Goal: Transaction & Acquisition: Download file/media

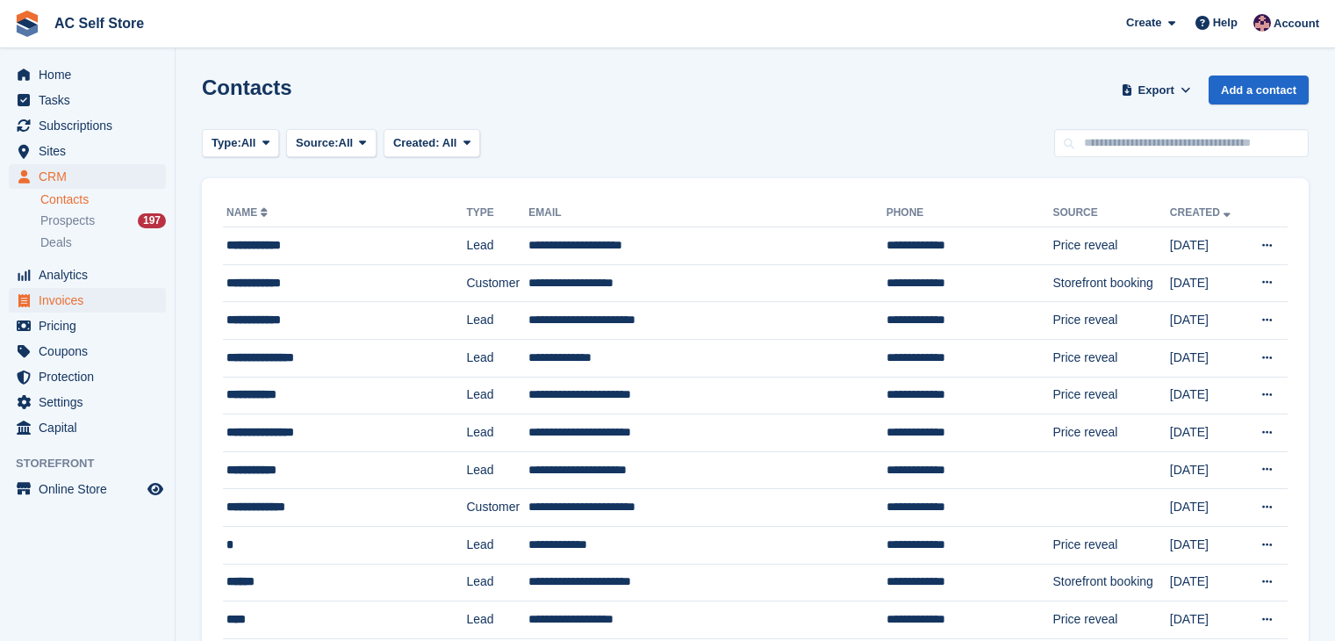
scroll to position [88, 0]
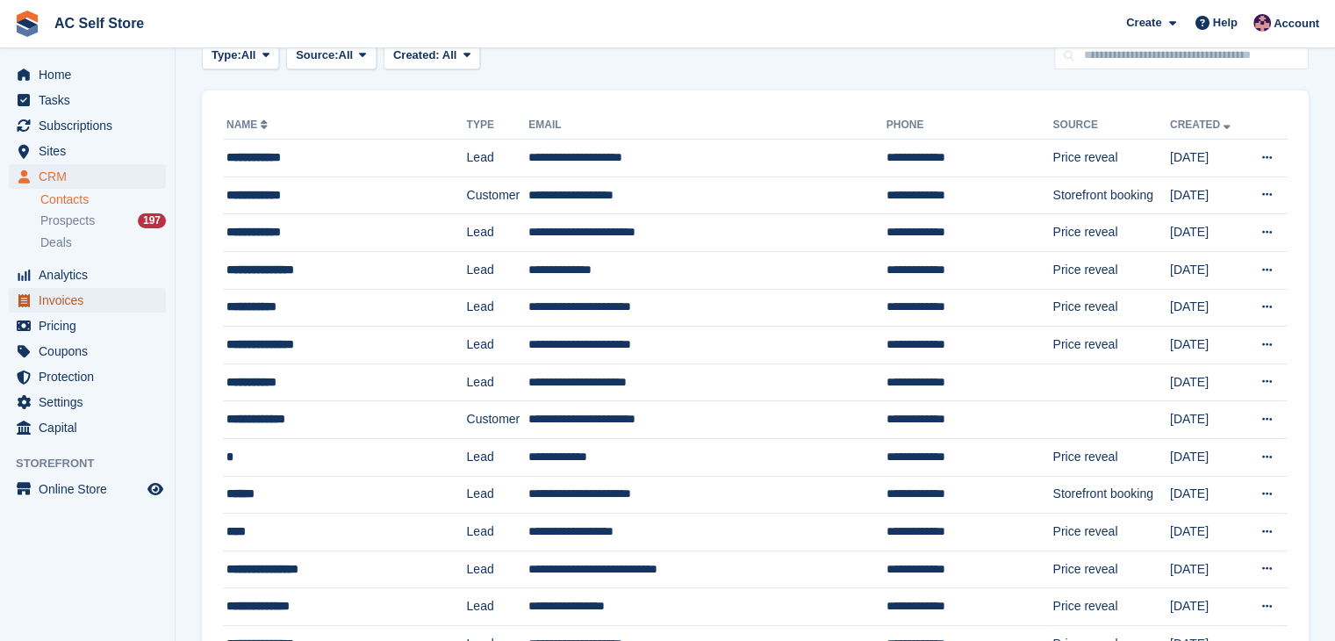
click at [79, 292] on span "Invoices" at bounding box center [91, 300] width 105 height 25
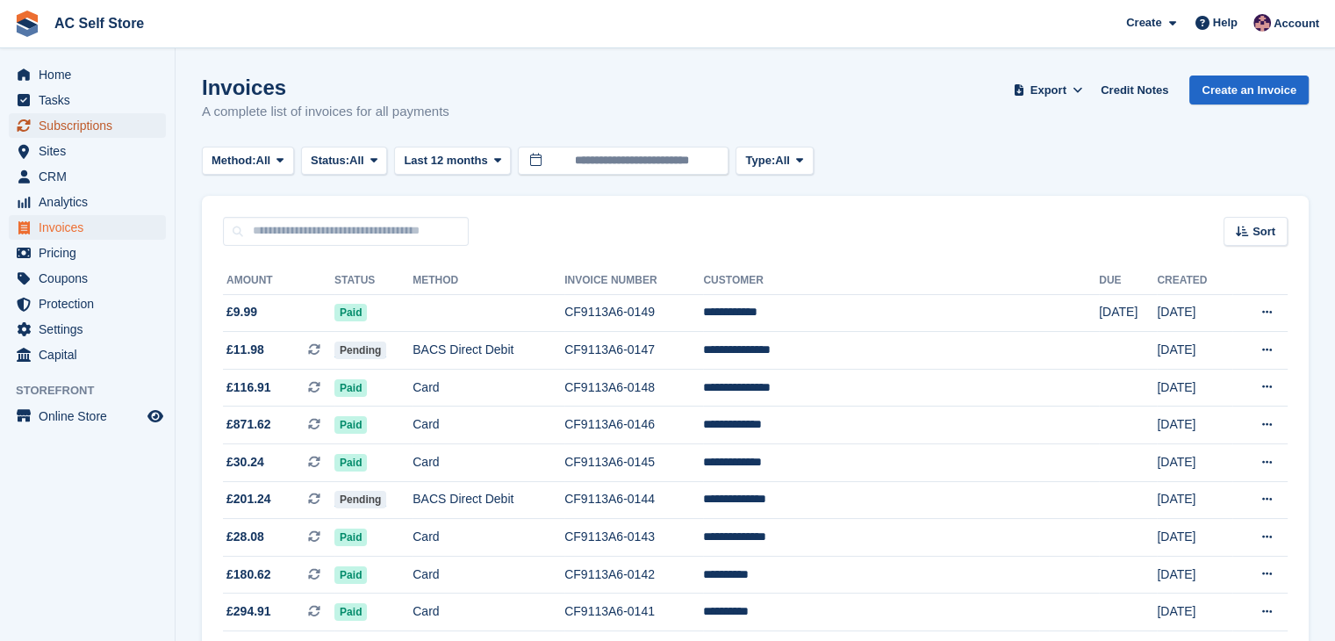
click at [69, 117] on span "Subscriptions" at bounding box center [91, 125] width 105 height 25
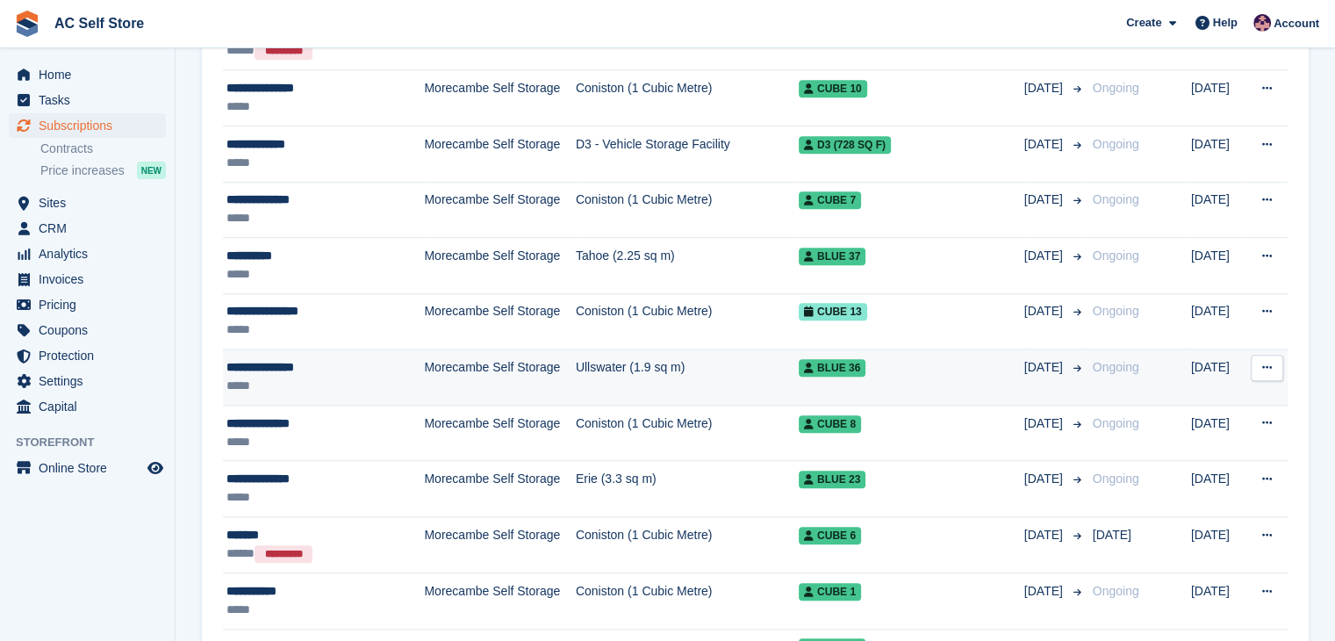
scroll to position [1492, 0]
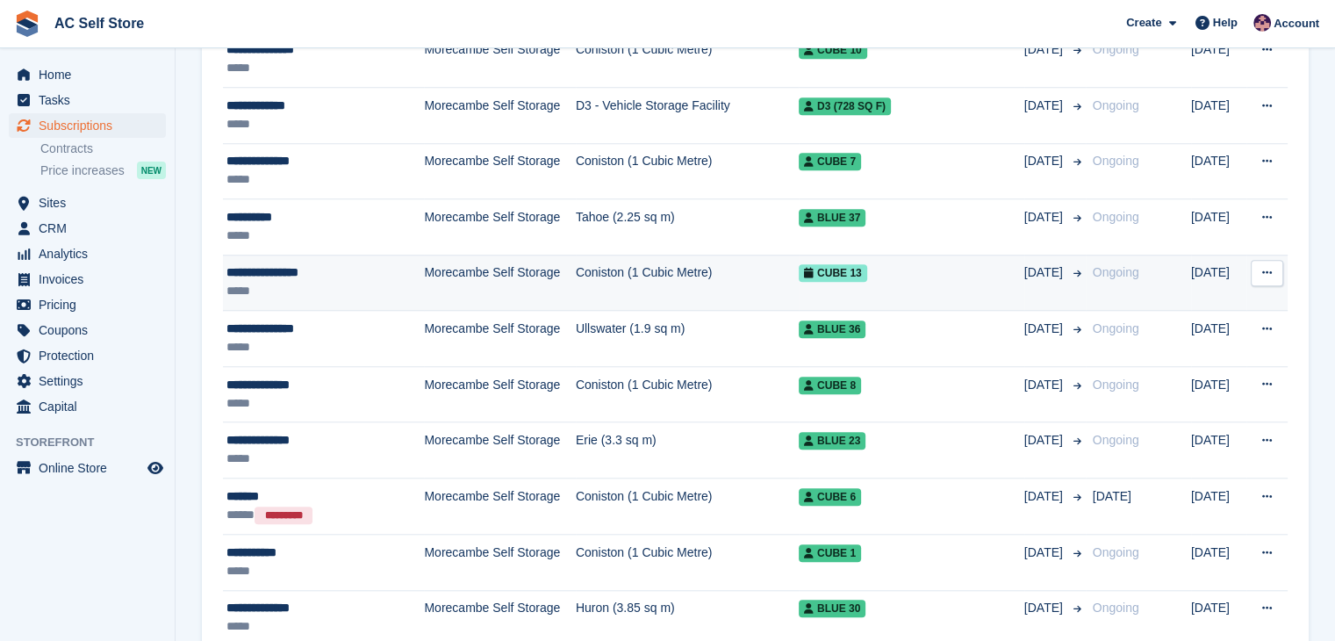
click at [365, 282] on div "*****" at bounding box center [314, 291] width 177 height 18
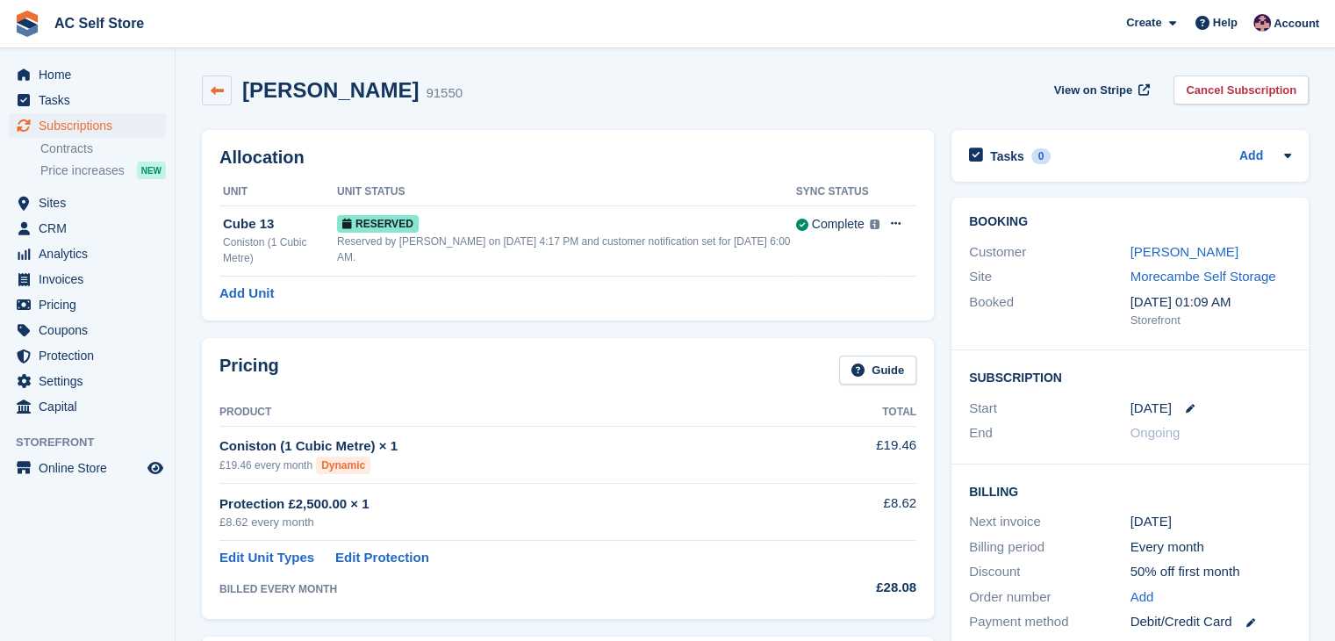
click at [225, 90] on link at bounding box center [217, 90] width 30 height 30
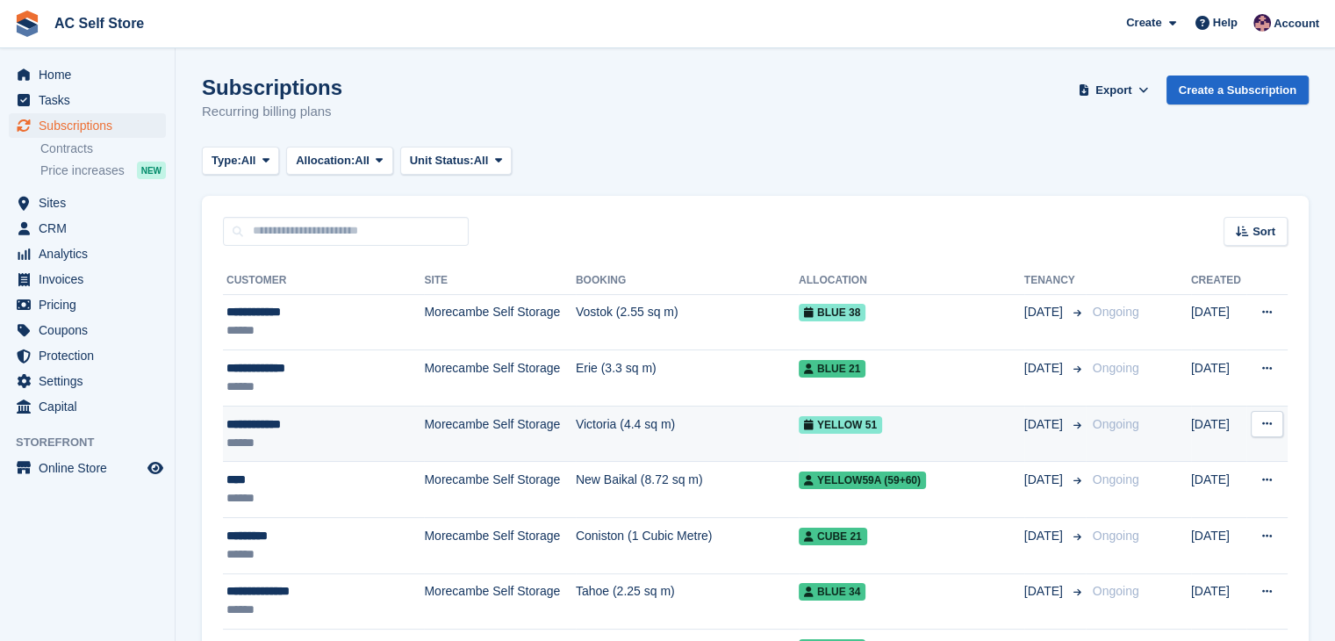
click at [445, 436] on td "Morecambe Self Storage" at bounding box center [499, 433] width 151 height 56
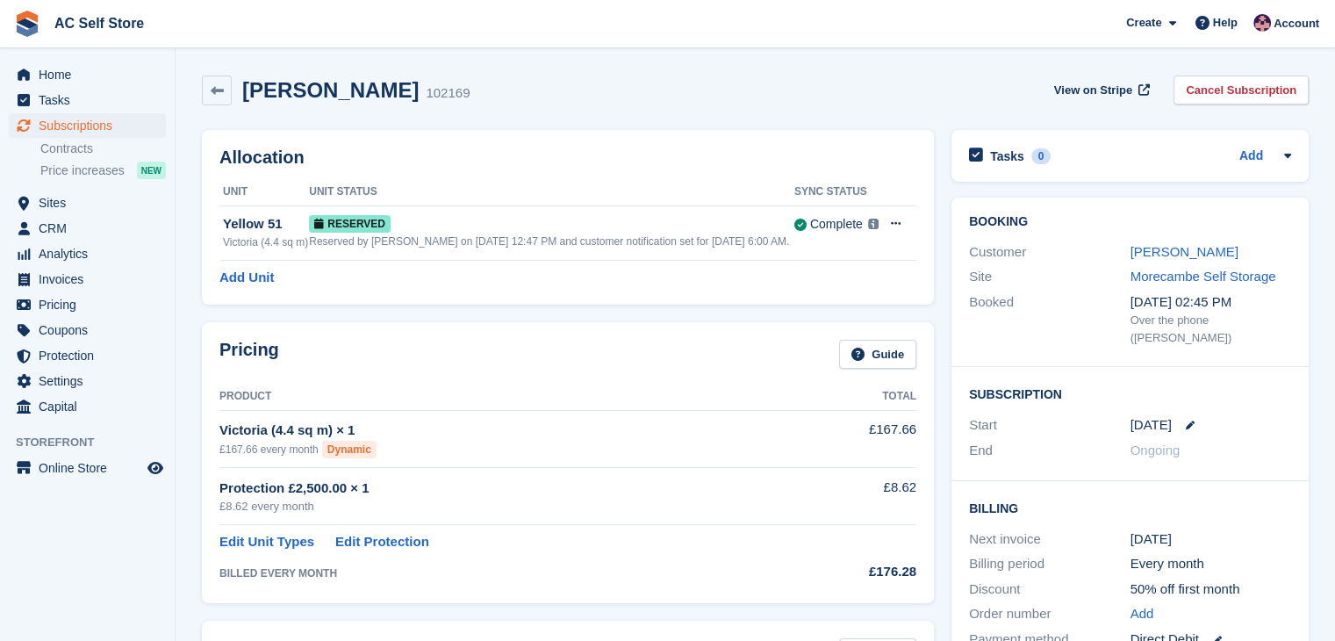
scroll to position [88, 0]
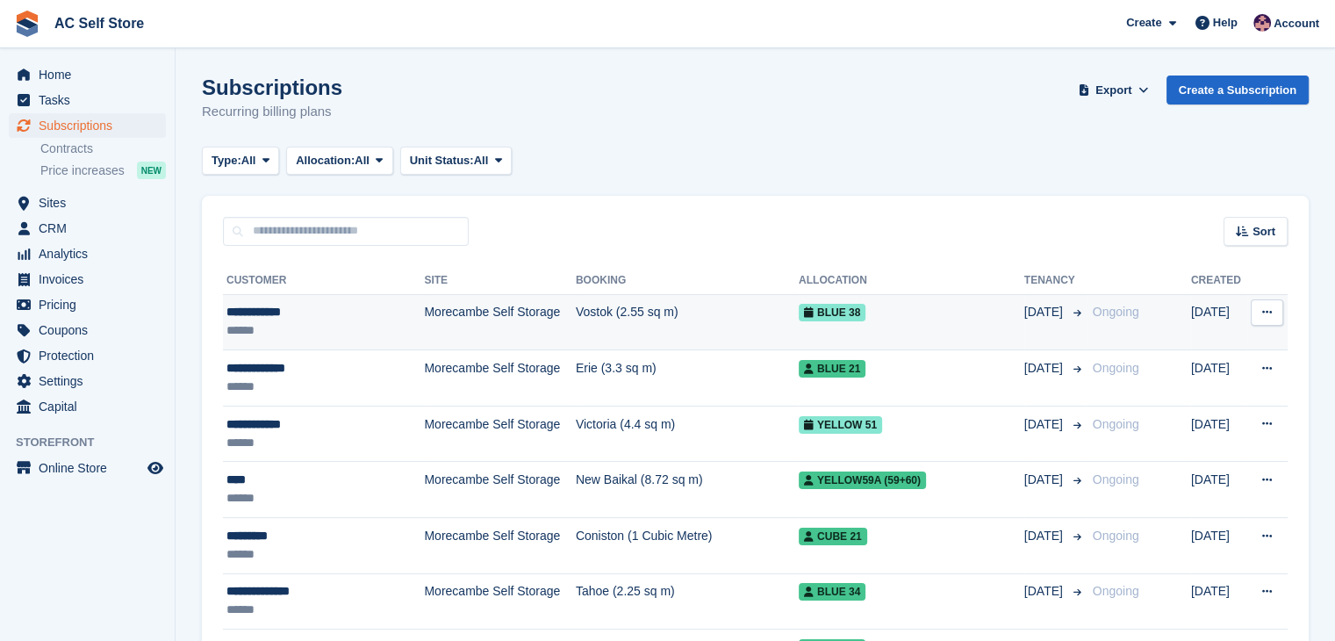
click at [535, 305] on td "Morecambe Self Storage" at bounding box center [499, 322] width 151 height 56
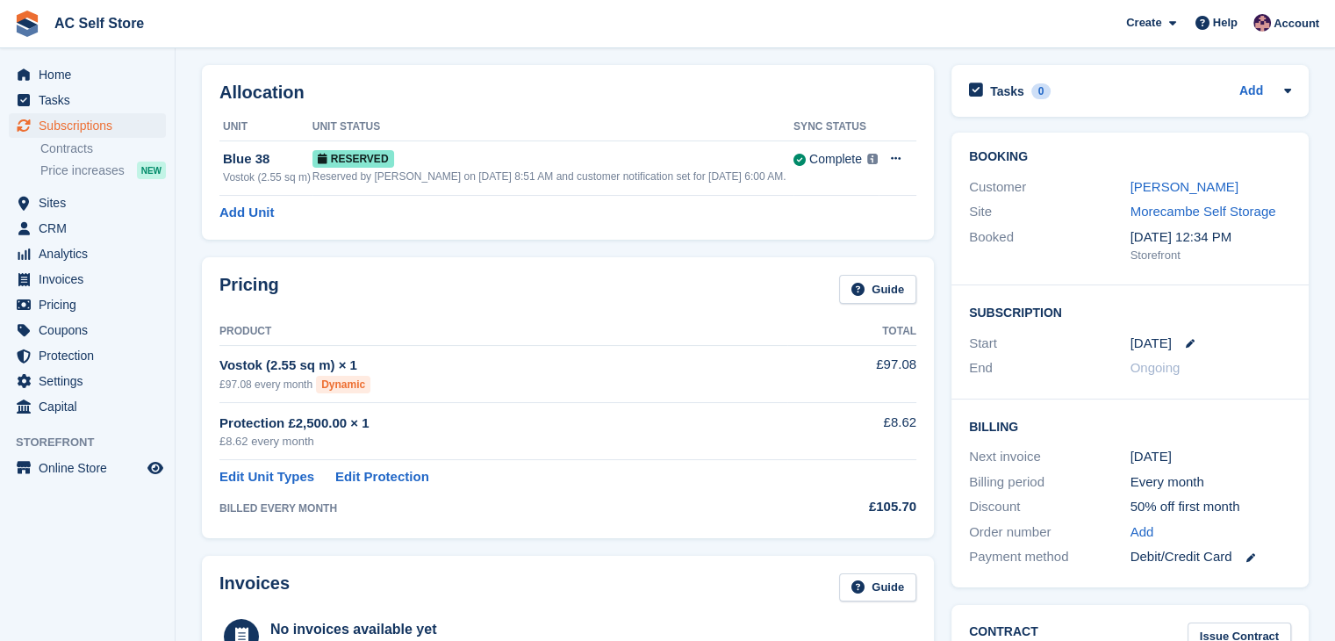
scroll to position [88, 0]
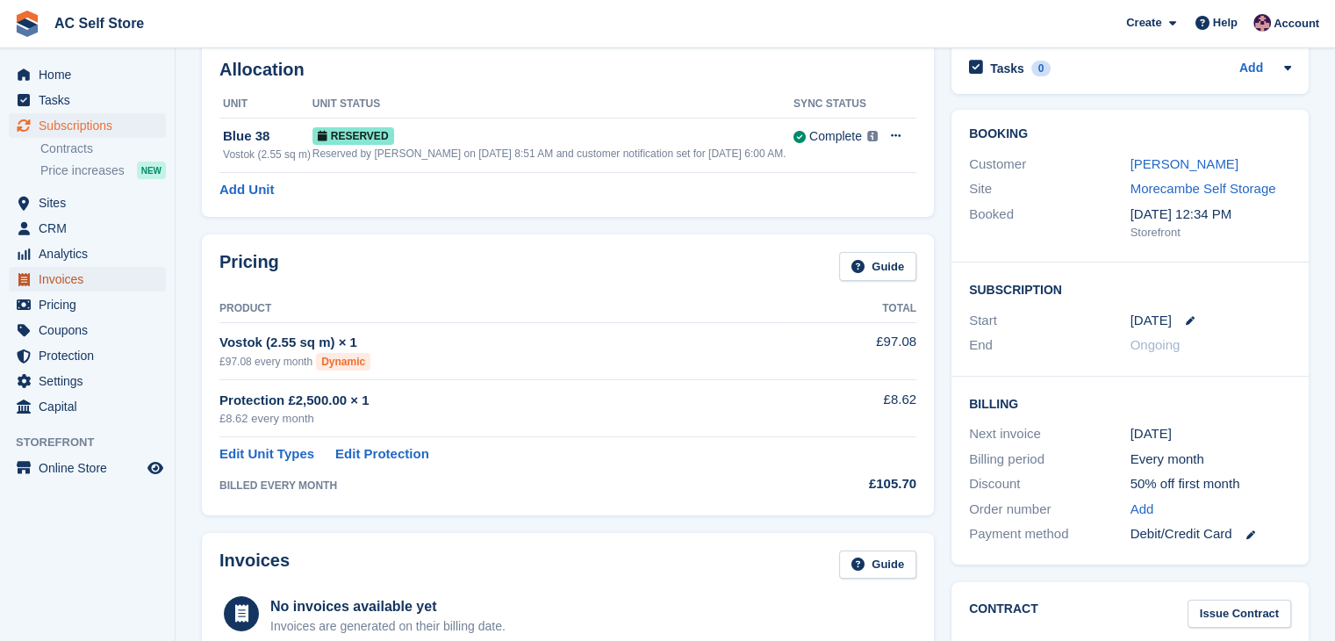
click at [93, 288] on span "Invoices" at bounding box center [91, 279] width 105 height 25
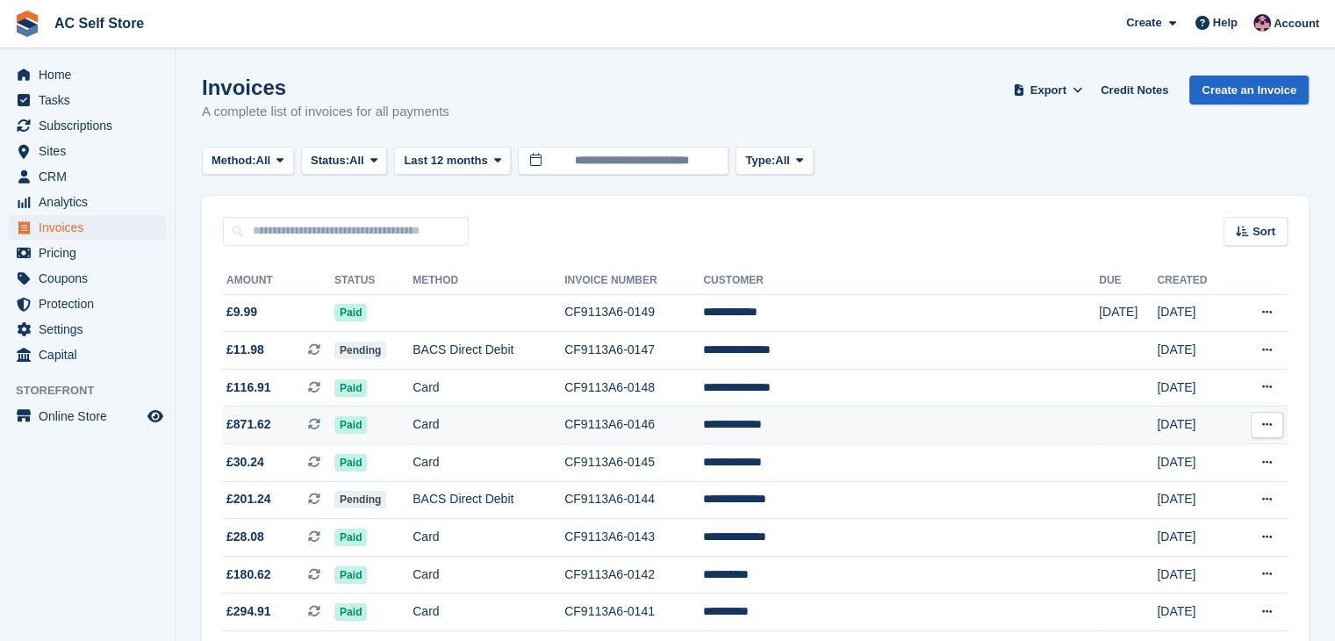
click at [1270, 420] on icon at bounding box center [1267, 424] width 10 height 11
click at [1195, 448] on p "Download PDF" at bounding box center [1198, 459] width 153 height 23
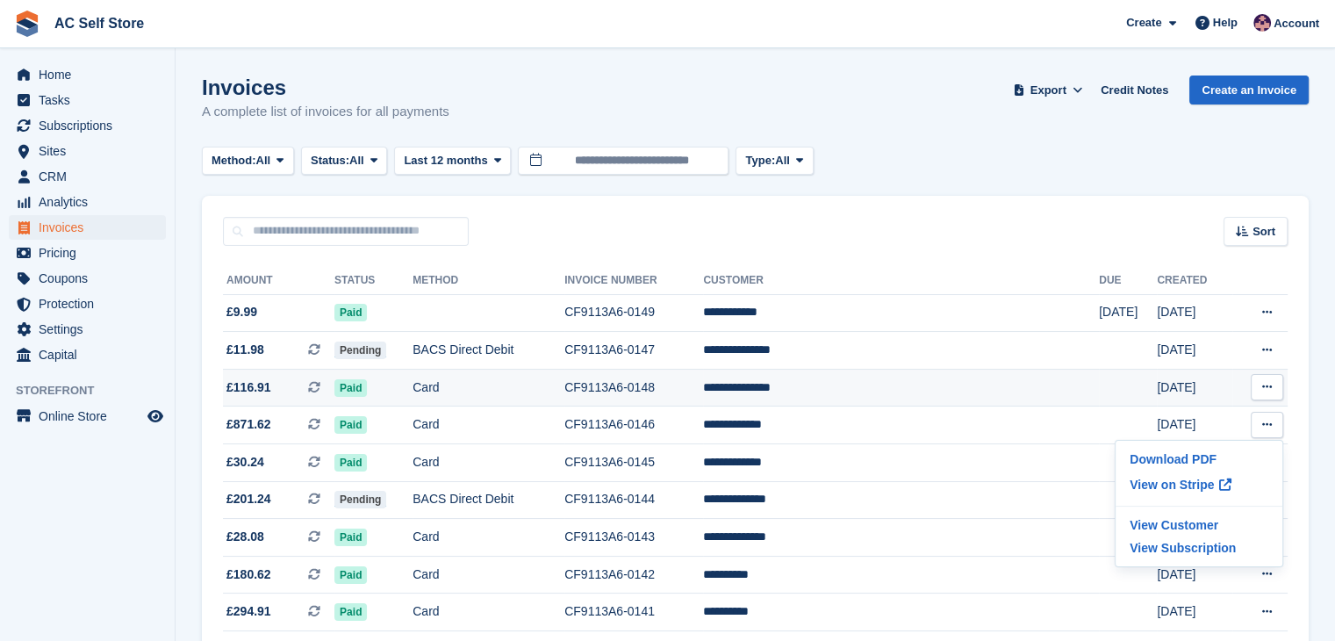
click at [1266, 388] on icon at bounding box center [1267, 386] width 10 height 11
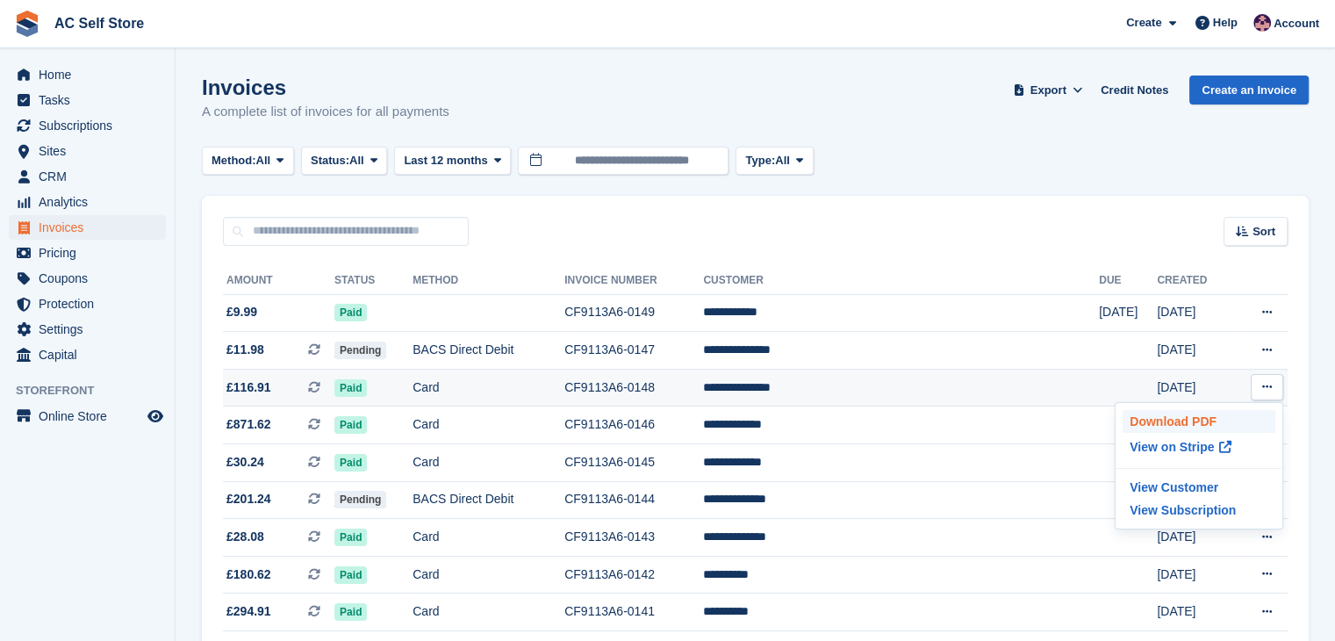
click at [1188, 419] on p "Download PDF" at bounding box center [1198, 421] width 153 height 23
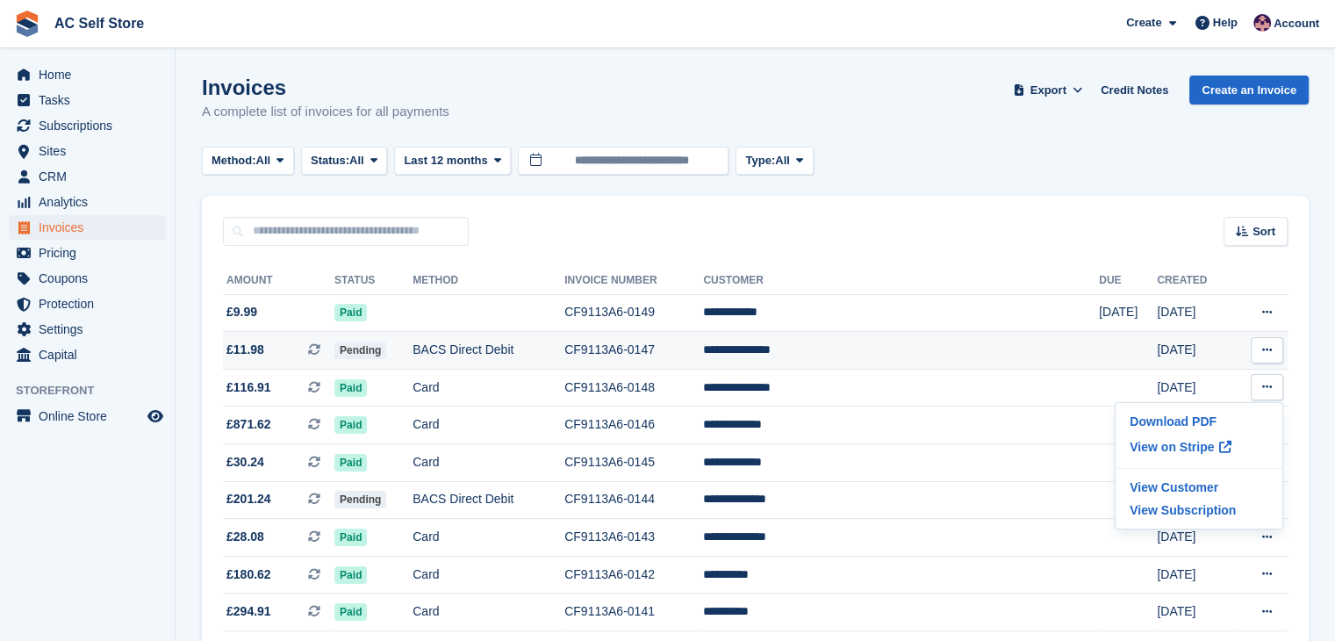
click at [1270, 362] on button at bounding box center [1267, 350] width 32 height 26
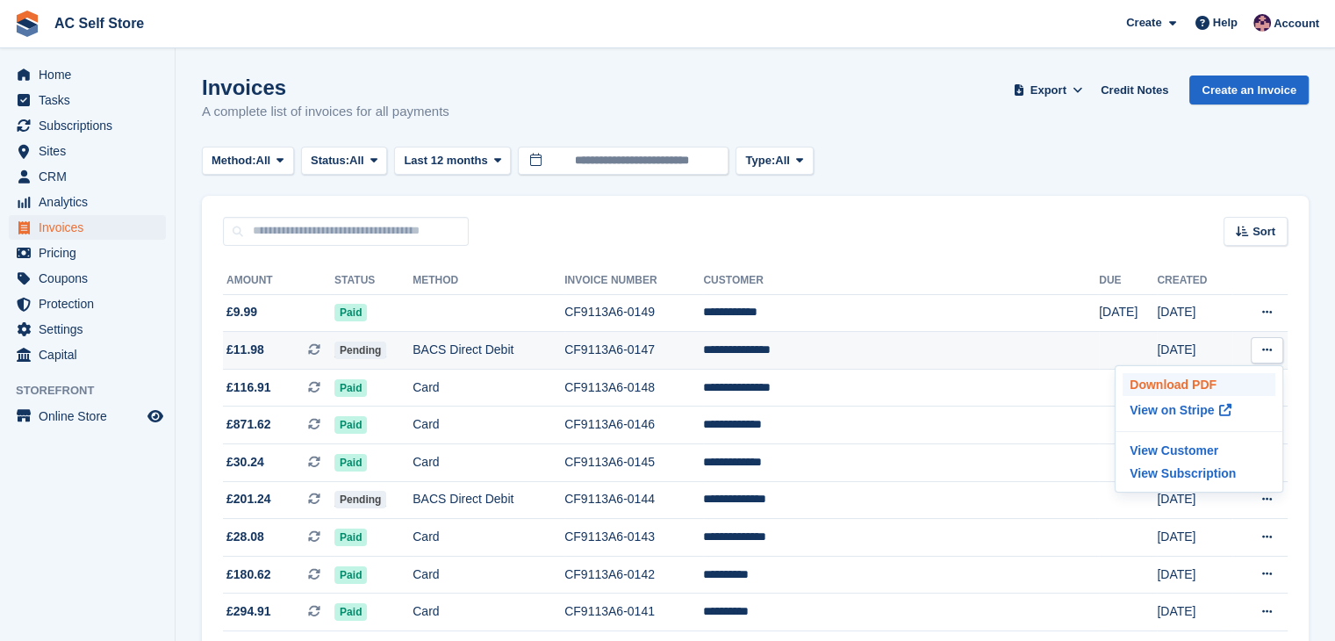
click at [1183, 387] on p "Download PDF" at bounding box center [1198, 384] width 153 height 23
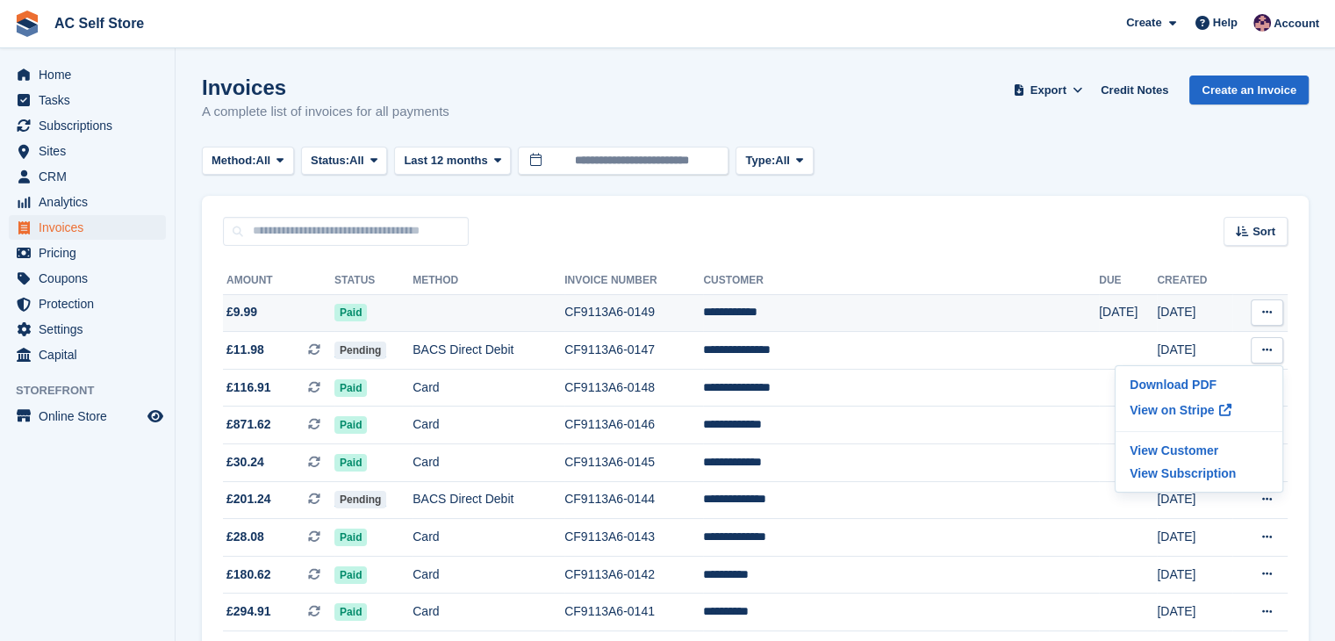
click at [1260, 311] on button at bounding box center [1267, 312] width 32 height 26
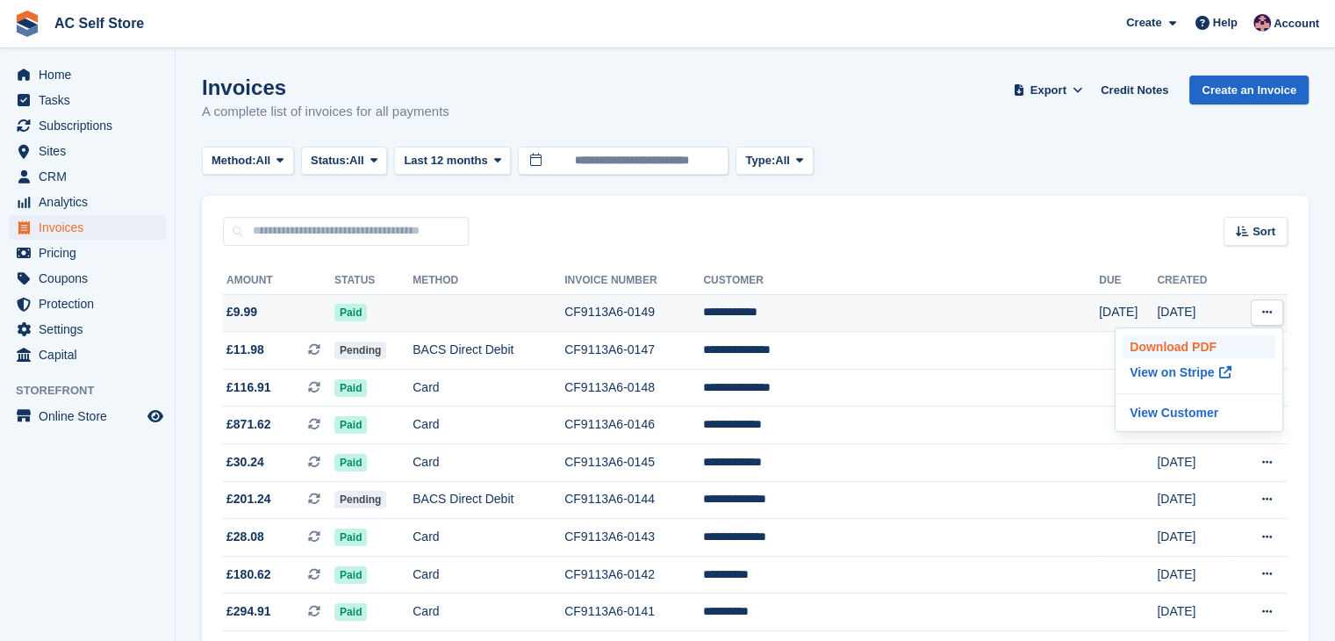
click at [1179, 348] on p "Download PDF" at bounding box center [1198, 346] width 153 height 23
